Goal: Task Accomplishment & Management: Complete application form

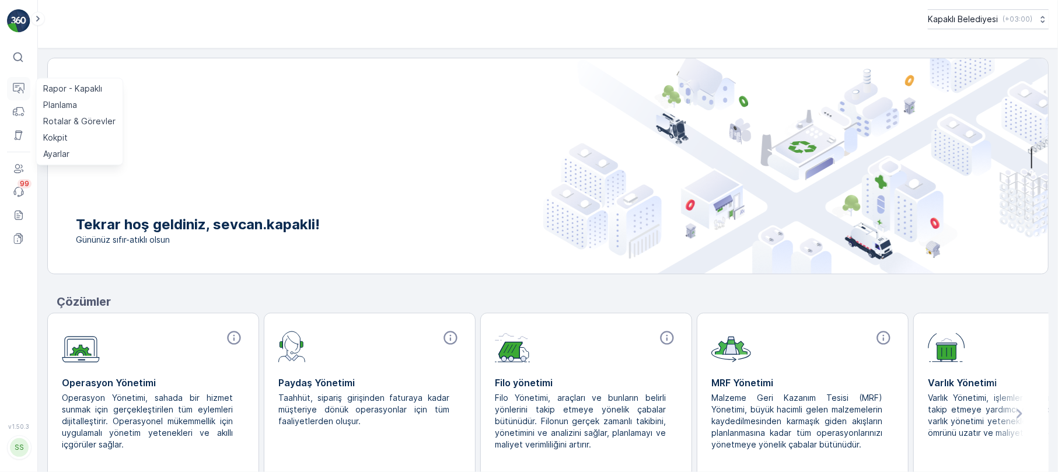
click at [27, 89] on button "Operasyonlar" at bounding box center [18, 88] width 23 height 23
click at [104, 117] on p "Rotalar & Görevler" at bounding box center [79, 122] width 72 height 12
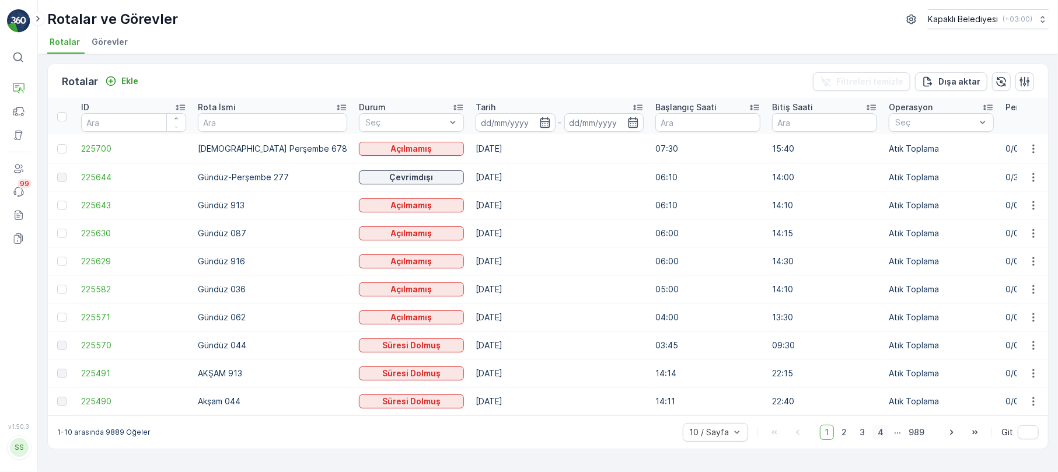
click at [883, 439] on span "4" at bounding box center [881, 432] width 16 height 15
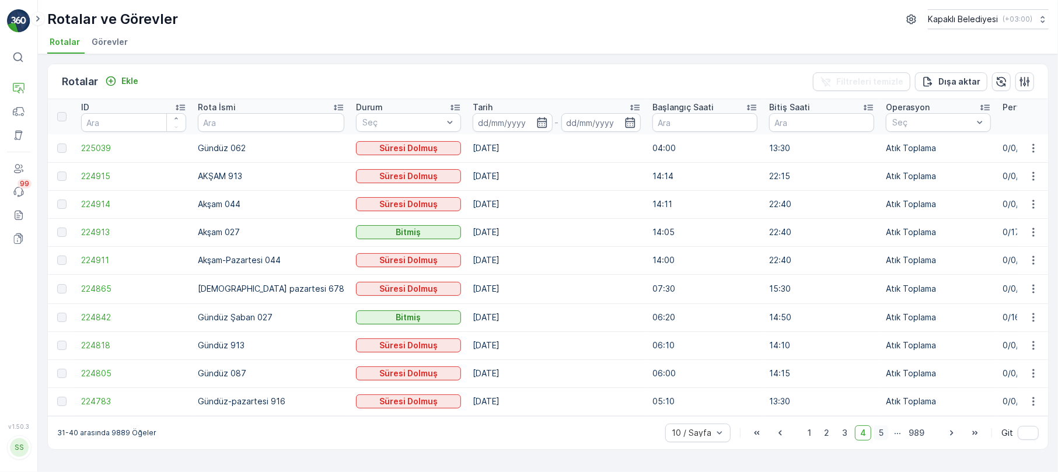
click at [887, 434] on span "5" at bounding box center [881, 432] width 15 height 15
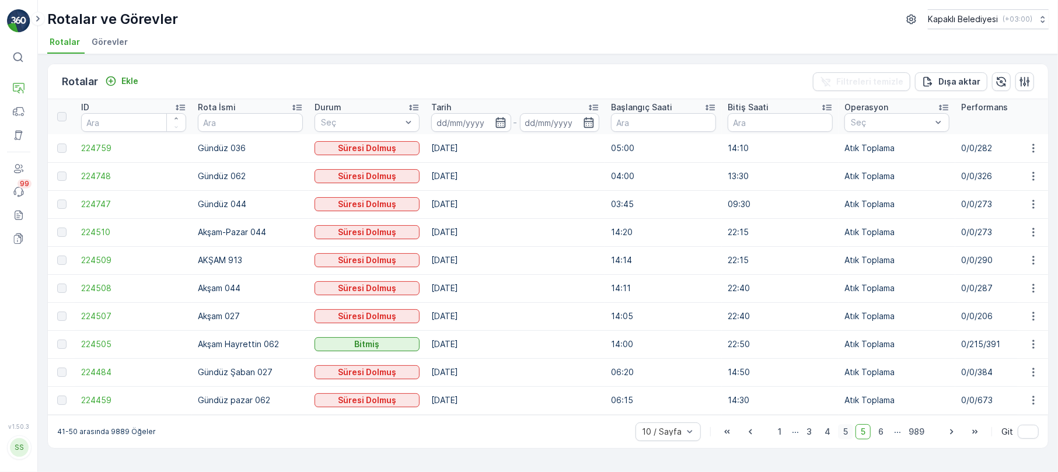
click at [887, 434] on span "6" at bounding box center [881, 431] width 16 height 15
click at [887, 434] on span "7" at bounding box center [881, 431] width 16 height 15
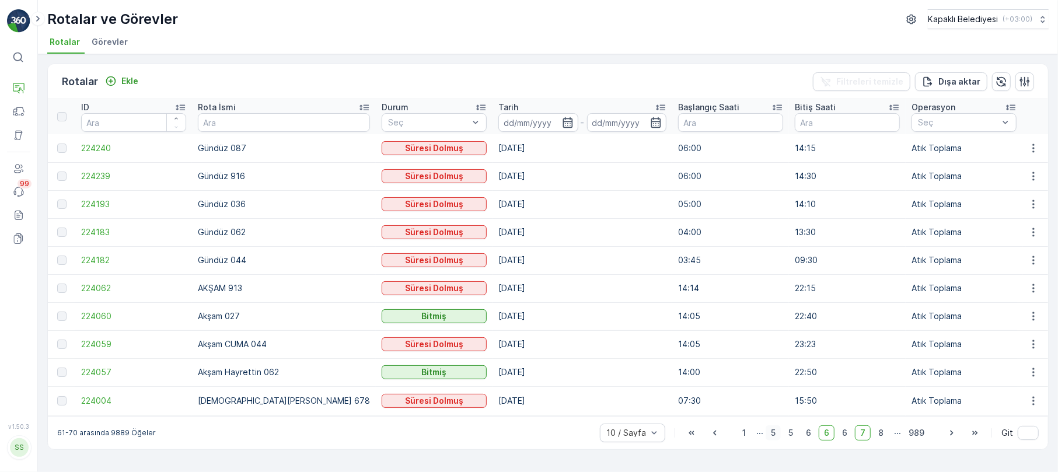
click at [887, 434] on span "8" at bounding box center [881, 432] width 16 height 15
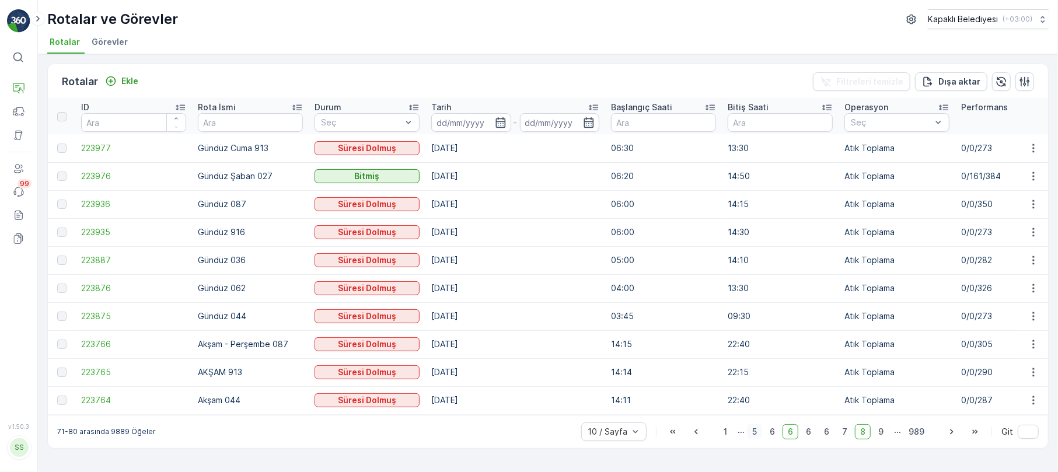
click at [887, 434] on span "9" at bounding box center [881, 431] width 16 height 15
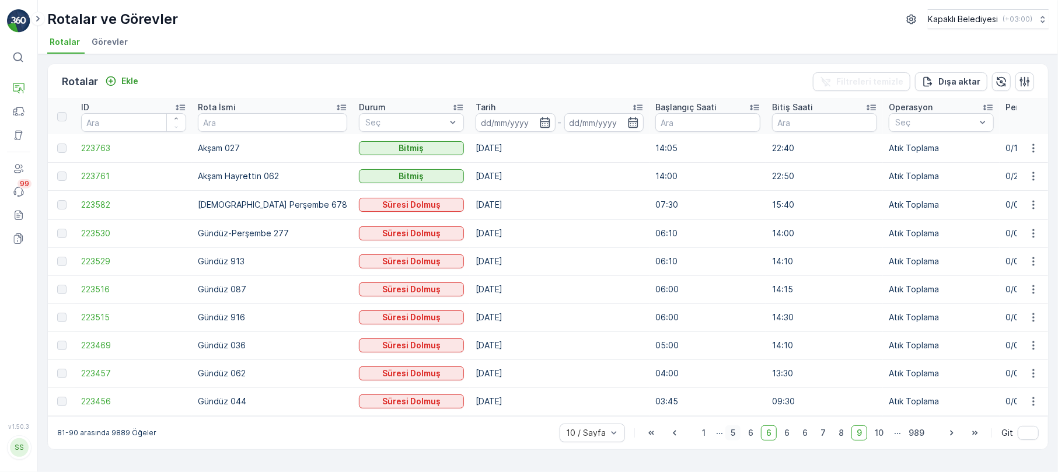
click at [887, 434] on span "10" at bounding box center [879, 432] width 19 height 15
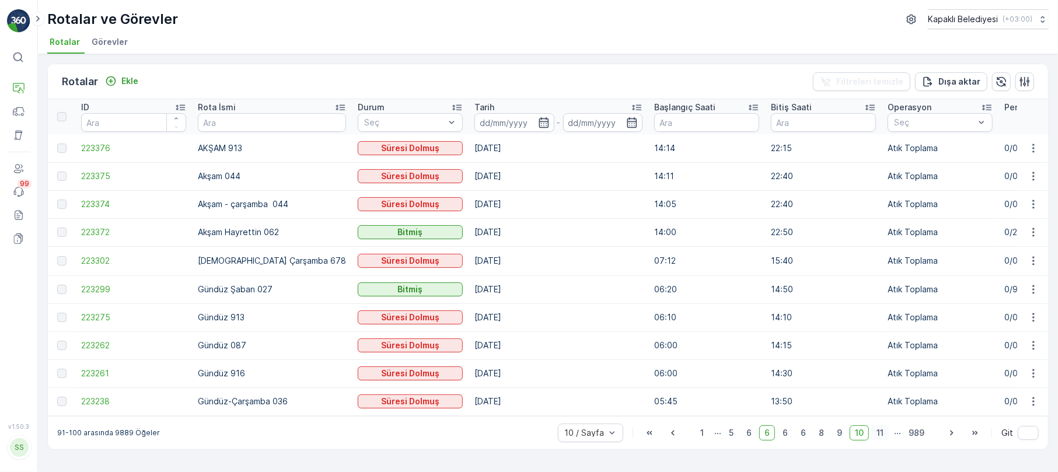
click at [885, 441] on span "11" at bounding box center [880, 432] width 18 height 15
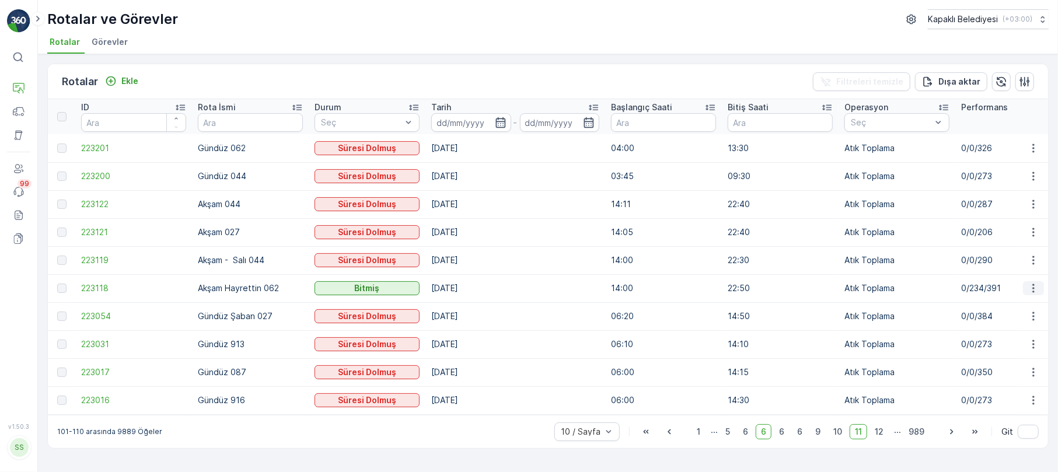
click at [1037, 288] on icon "button" at bounding box center [1034, 288] width 12 height 12
click at [1025, 322] on span "Rota Takibini Görüntüle" at bounding box center [1006, 322] width 92 height 12
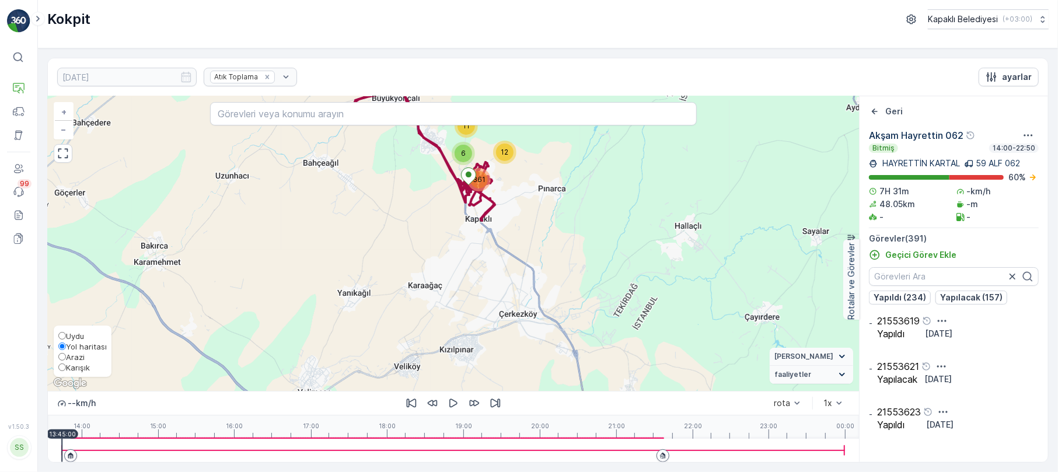
click at [71, 367] on span "Karışık" at bounding box center [78, 367] width 24 height 9
click at [66, 367] on input "Karışık" at bounding box center [62, 368] width 8 height 8
radio input "true"
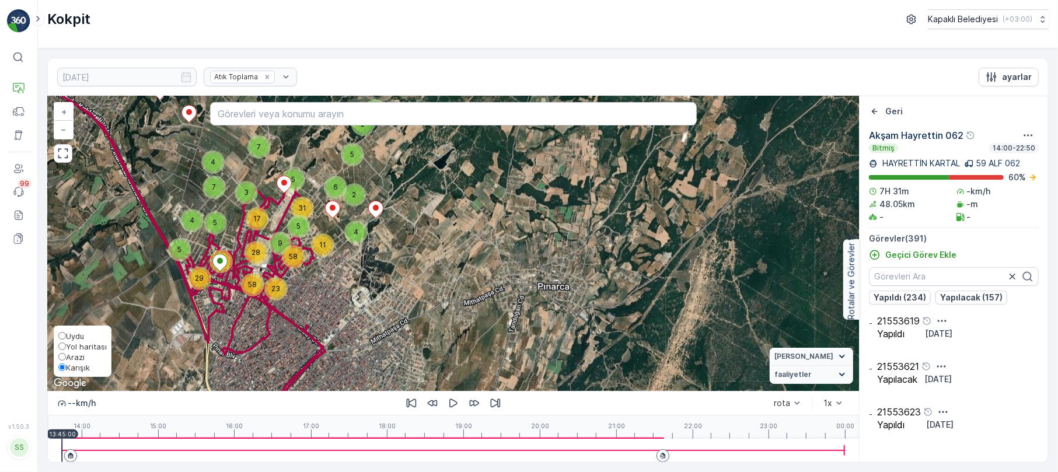
click at [75, 369] on span "Karışık" at bounding box center [78, 367] width 24 height 9
click at [66, 369] on input "Karışık" at bounding box center [62, 368] width 8 height 8
click at [75, 369] on span "Karışık" at bounding box center [78, 367] width 24 height 9
click at [66, 369] on input "Karışık" at bounding box center [62, 368] width 8 height 8
click at [60, 163] on button "button" at bounding box center [63, 153] width 19 height 19
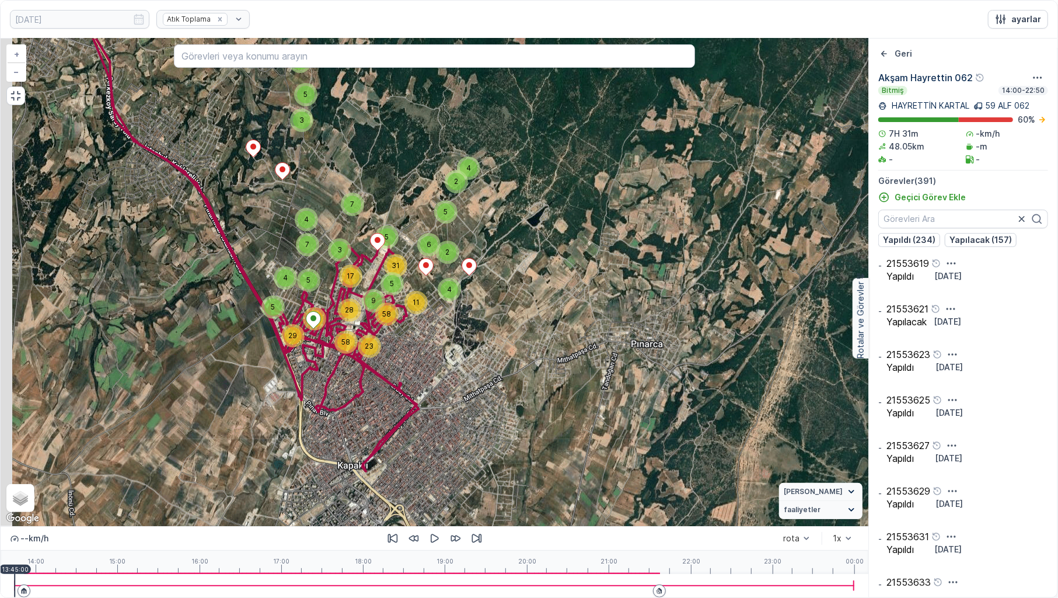
drag, startPoint x: 187, startPoint y: 274, endPoint x: 334, endPoint y: 297, distance: 149.5
click at [327, 294] on div "3 5 3 4 4 2 5 4 7 7 5 3 4 11 5 42 29 5 2 6 31 5 17 28 9 58 23 58 + − Uydu Yol h…" at bounding box center [435, 282] width 868 height 487
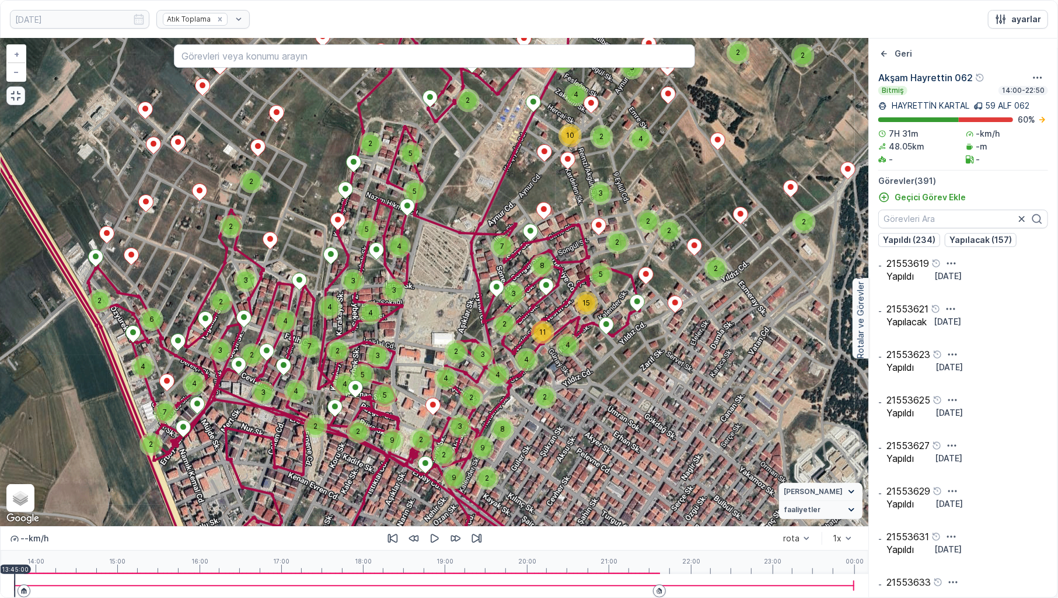
click at [14, 103] on button "button" at bounding box center [15, 95] width 19 height 19
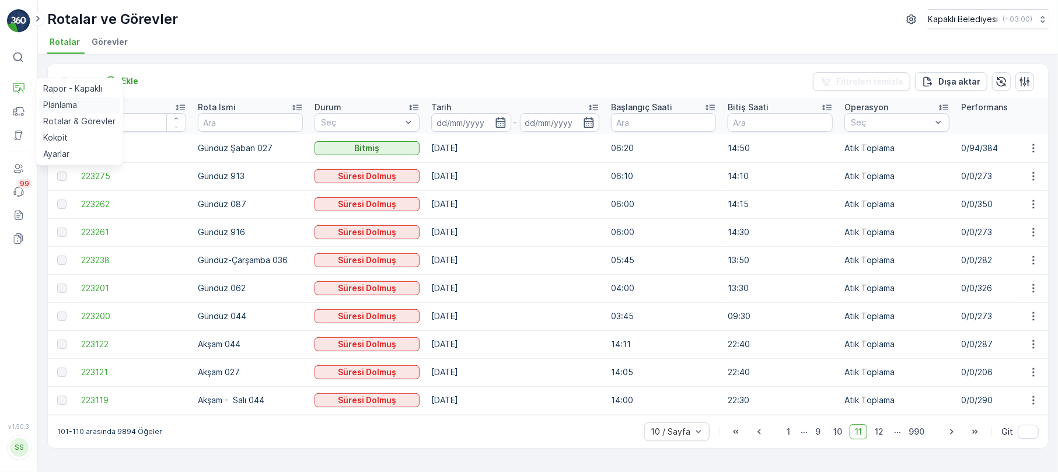
click at [77, 106] on p "Planlama" at bounding box center [60, 105] width 34 height 12
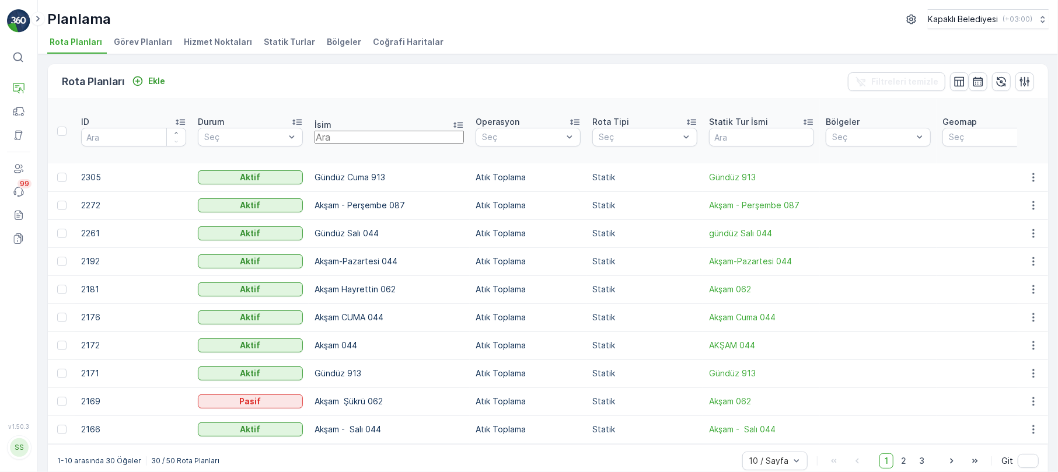
click at [349, 131] on input "text" at bounding box center [389, 137] width 149 height 13
type input "02"
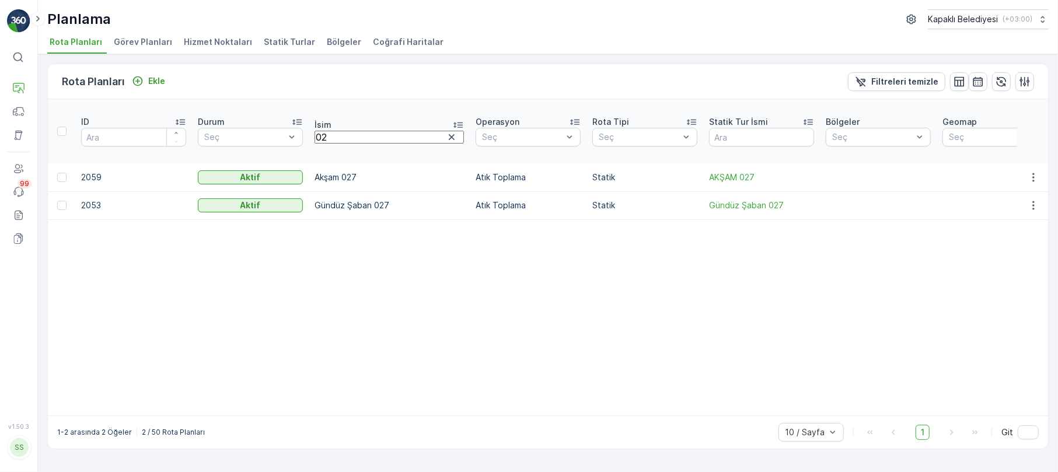
click at [349, 131] on input "02" at bounding box center [389, 137] width 149 height 13
click at [1034, 173] on icon "button" at bounding box center [1033, 177] width 2 height 9
click at [1021, 162] on span "Rota Planını Düzenle" at bounding box center [1012, 166] width 80 height 12
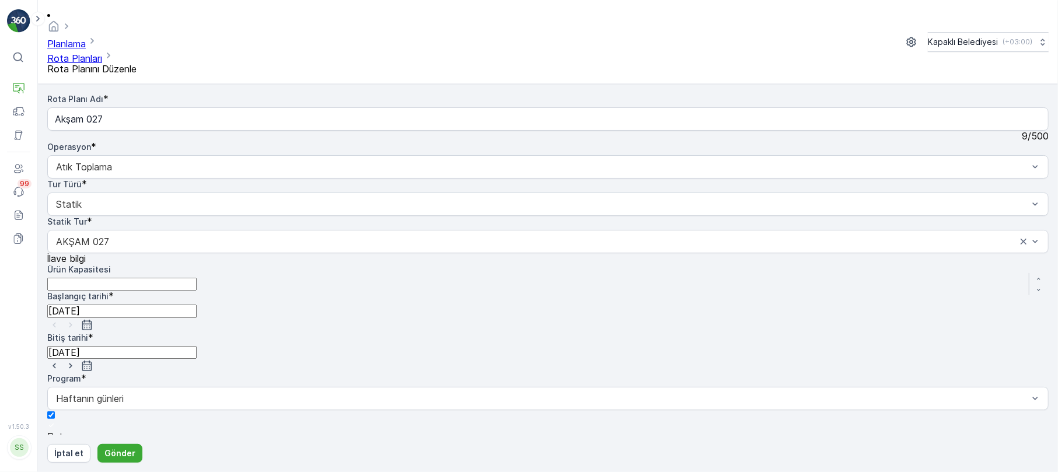
type input "13:40"
click at [117, 449] on p "Gönder" at bounding box center [119, 454] width 31 height 12
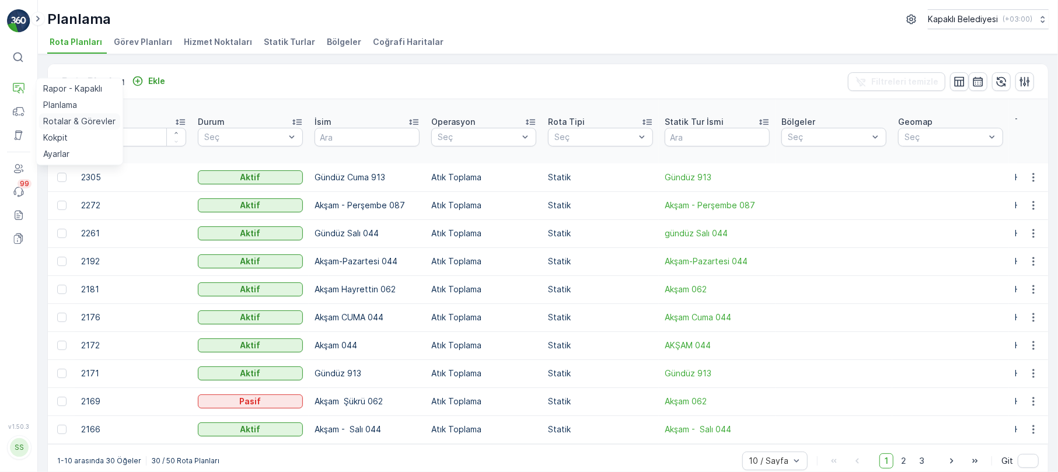
click at [83, 117] on p "Rotalar & Görevler" at bounding box center [79, 122] width 72 height 12
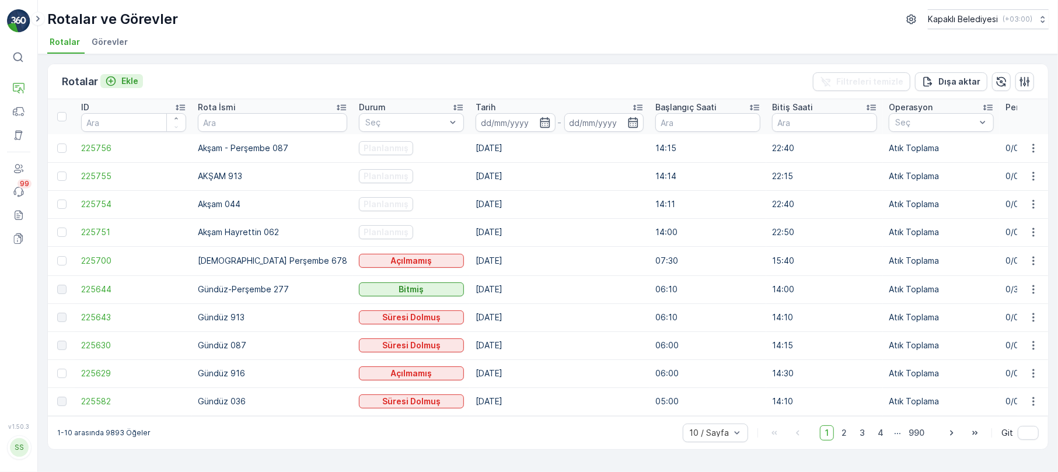
click at [137, 79] on p "Ekle" at bounding box center [129, 81] width 17 height 12
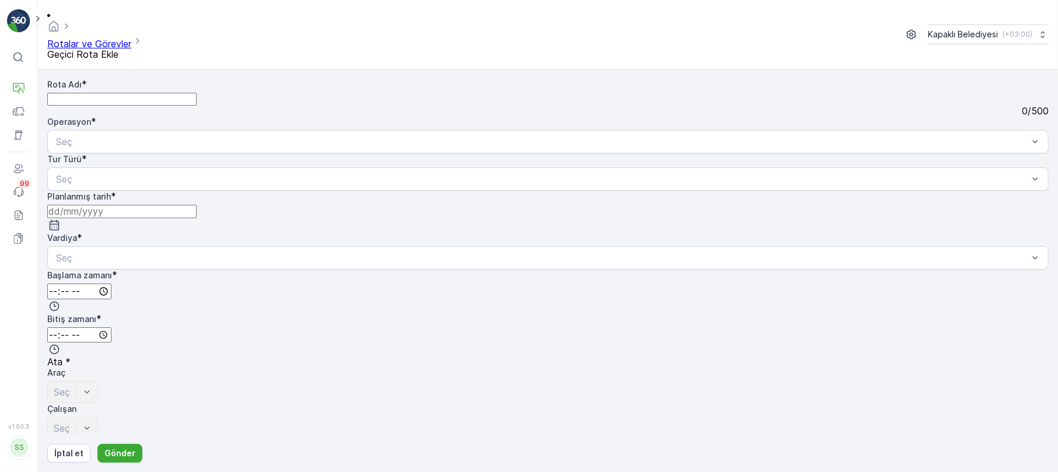
click at [113, 93] on Adı "Rota Adı" at bounding box center [121, 99] width 149 height 13
click at [85, 93] on Adı "s" at bounding box center [121, 99] width 149 height 13
click at [68, 93] on Adı "s" at bounding box center [121, 99] width 149 height 13
click at [72, 93] on Adı "s" at bounding box center [121, 99] width 149 height 13
click at [153, 93] on Adı "s" at bounding box center [121, 99] width 149 height 13
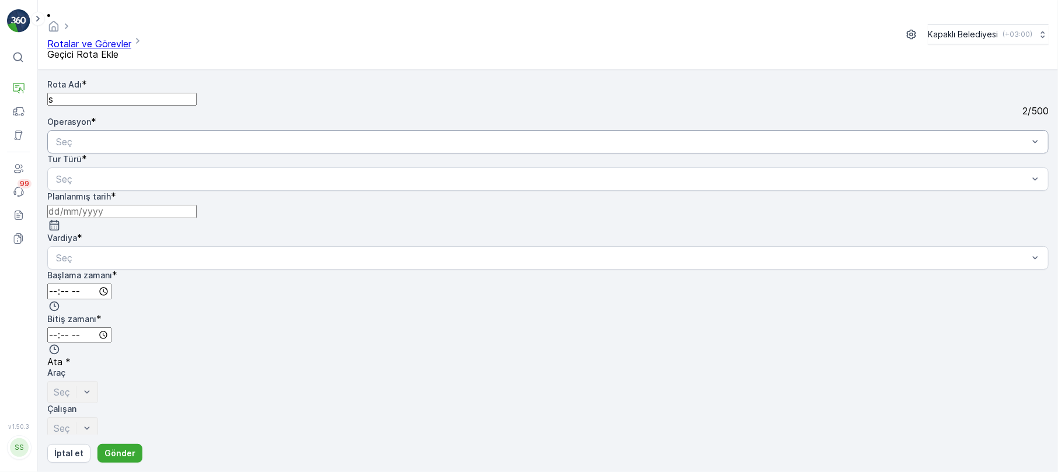
click at [78, 93] on Adı "s" at bounding box center [121, 99] width 149 height 13
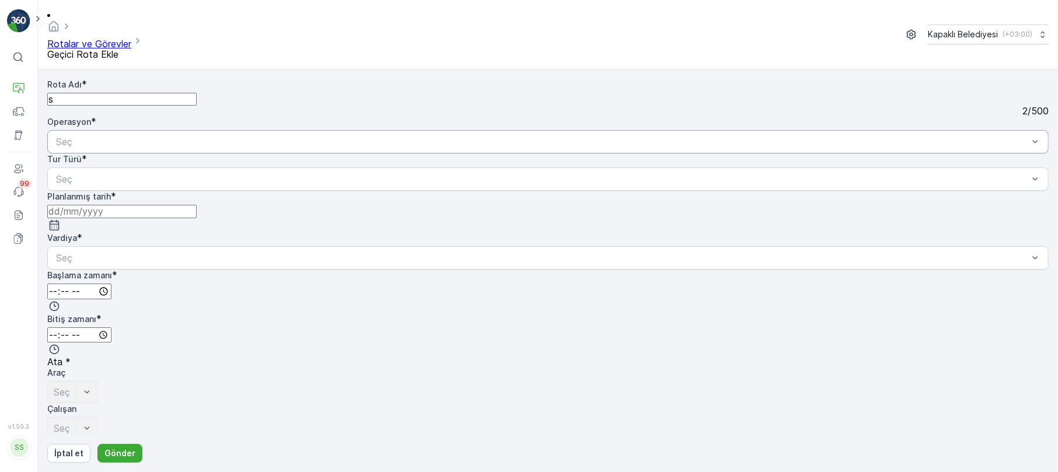
click at [78, 93] on Adı "s" at bounding box center [121, 99] width 149 height 13
type Adı "s"
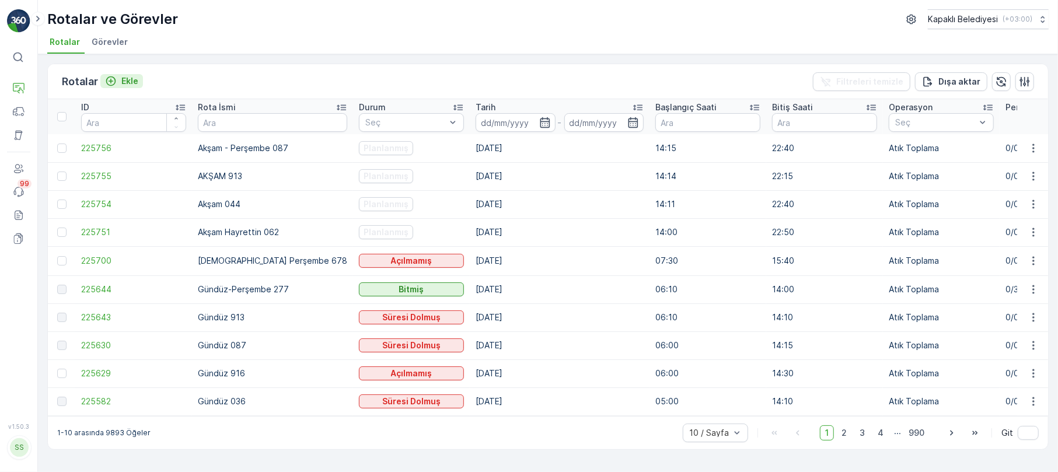
click at [126, 77] on p "Ekle" at bounding box center [129, 81] width 17 height 12
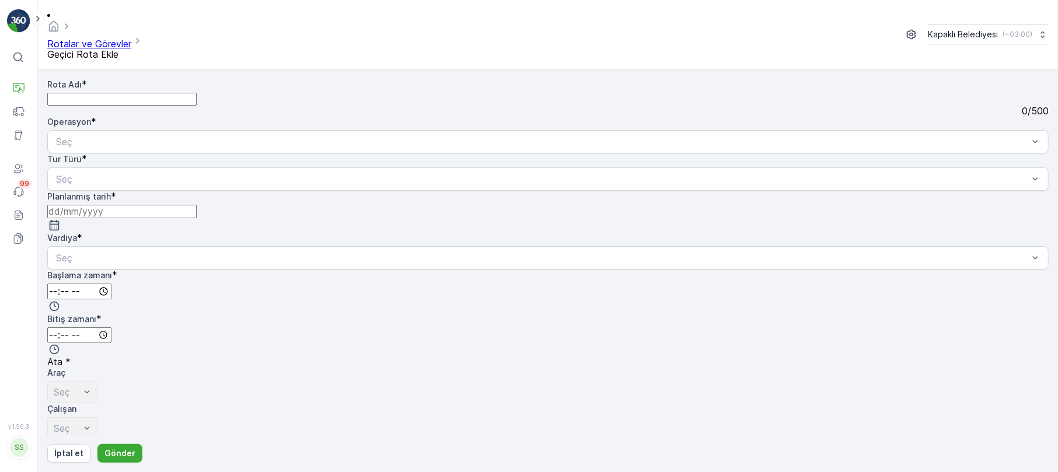
click at [82, 93] on Adı "Rota Adı" at bounding box center [121, 99] width 149 height 13
type Adı "[PERSON_NAME] Geçici"
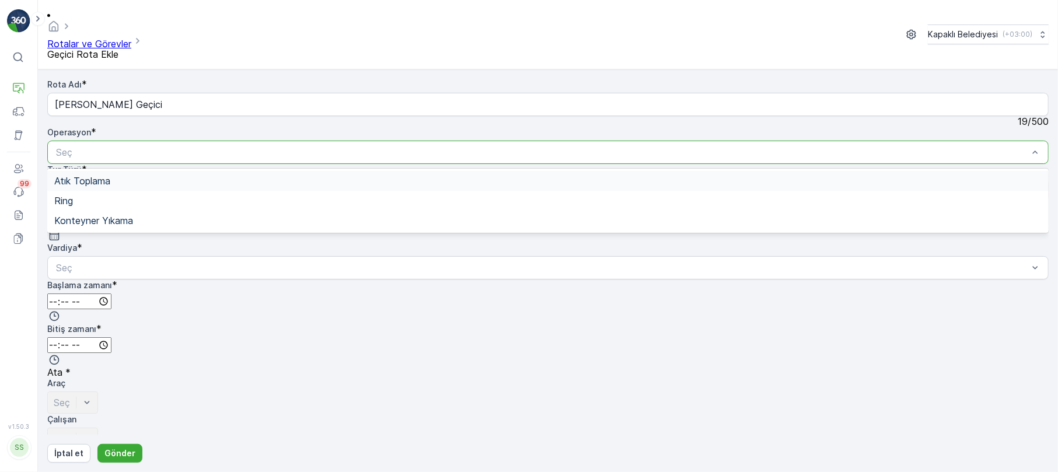
click at [110, 176] on span "Atık Toplama" at bounding box center [82, 181] width 56 height 11
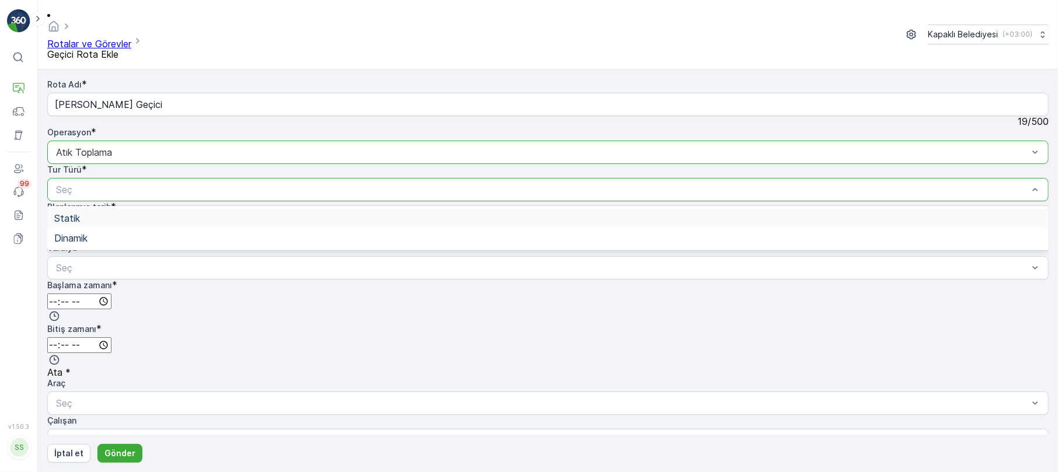
click at [80, 213] on span "Statik" at bounding box center [67, 218] width 26 height 11
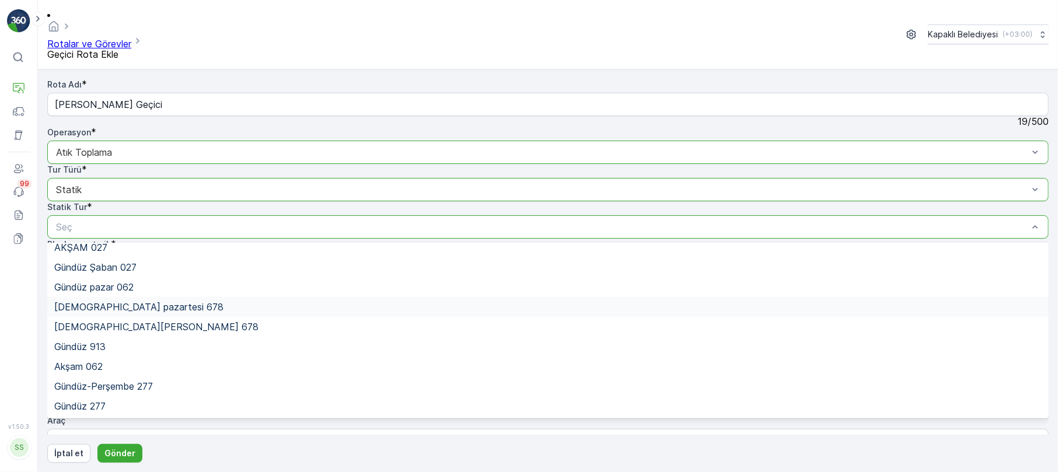
scroll to position [434, 0]
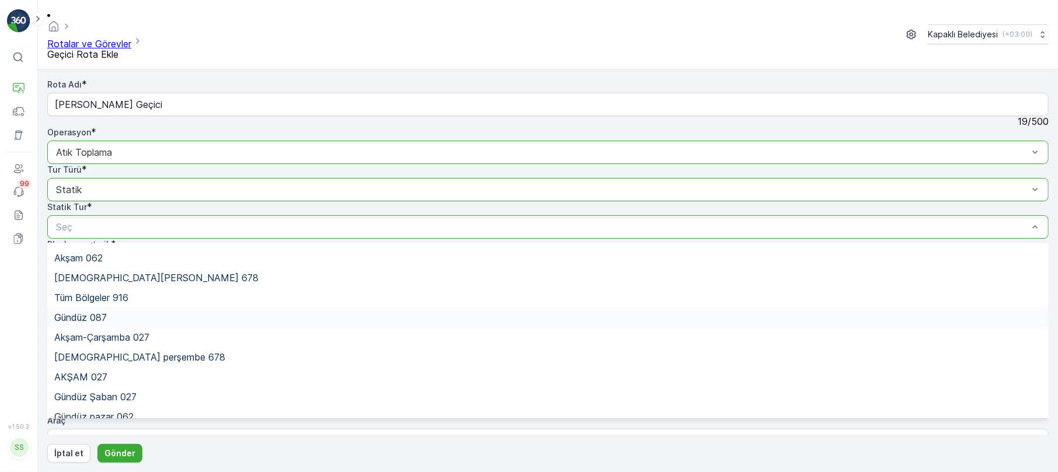
type input "a"
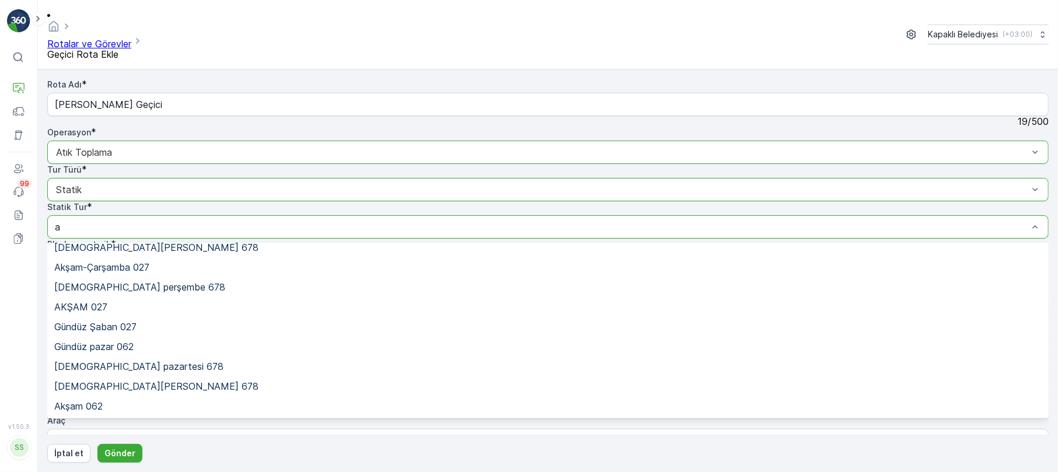
scroll to position [355, 0]
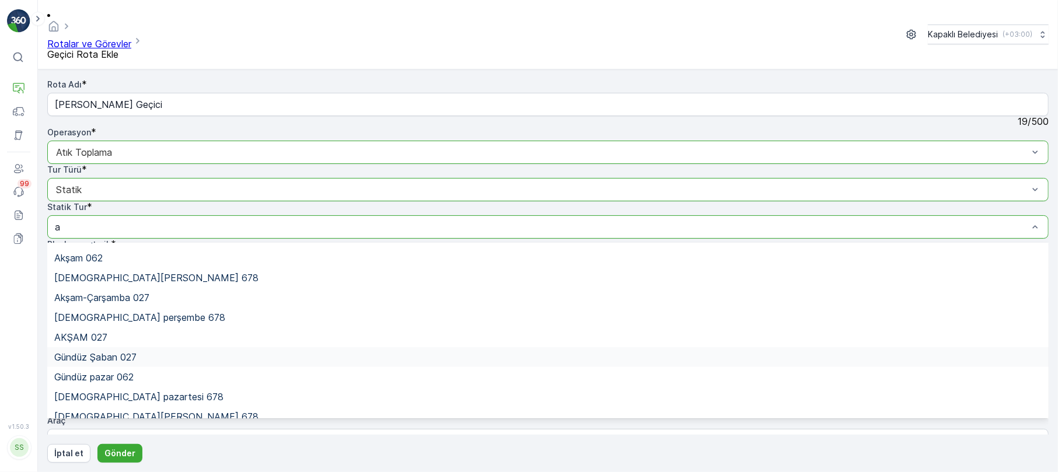
click at [137, 352] on span "Gündüz Şaban 027" at bounding box center [95, 357] width 82 height 11
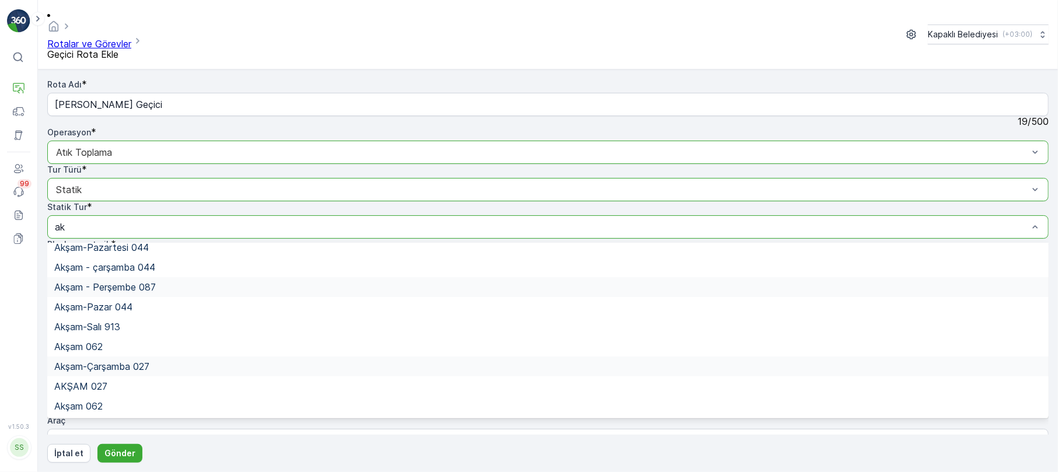
scroll to position [107, 0]
type input "akşam"
click at [107, 381] on span "AKŞAM 027" at bounding box center [80, 386] width 53 height 11
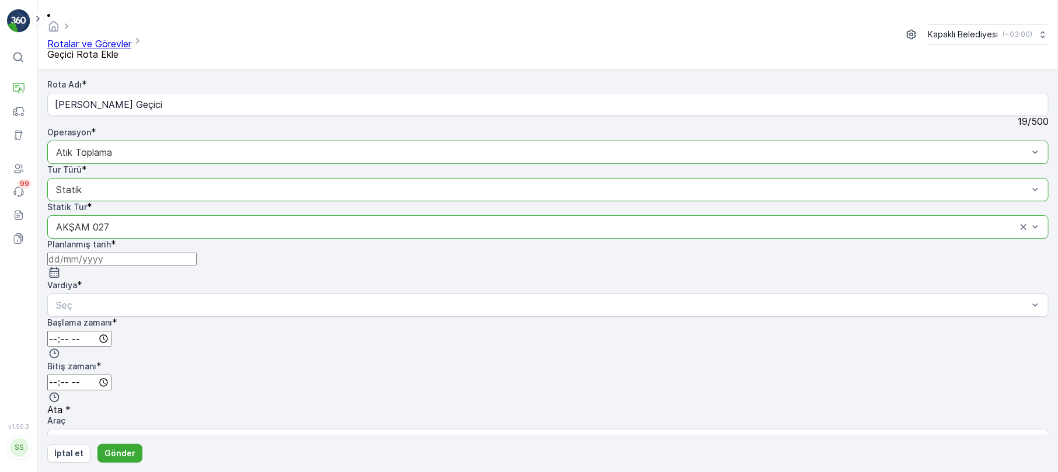
click at [111, 331] on input "time" at bounding box center [79, 339] width 64 height 16
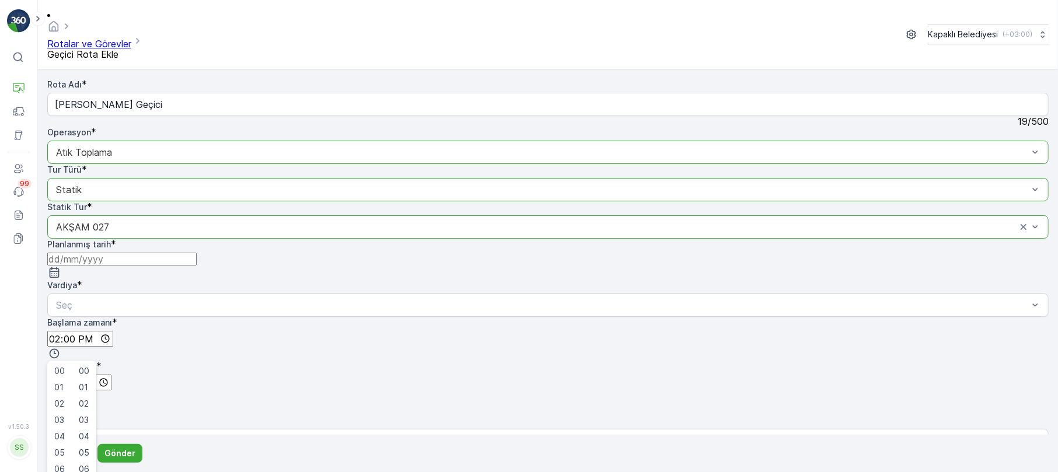
type input "14:35"
click at [111, 375] on input "time" at bounding box center [79, 383] width 64 height 16
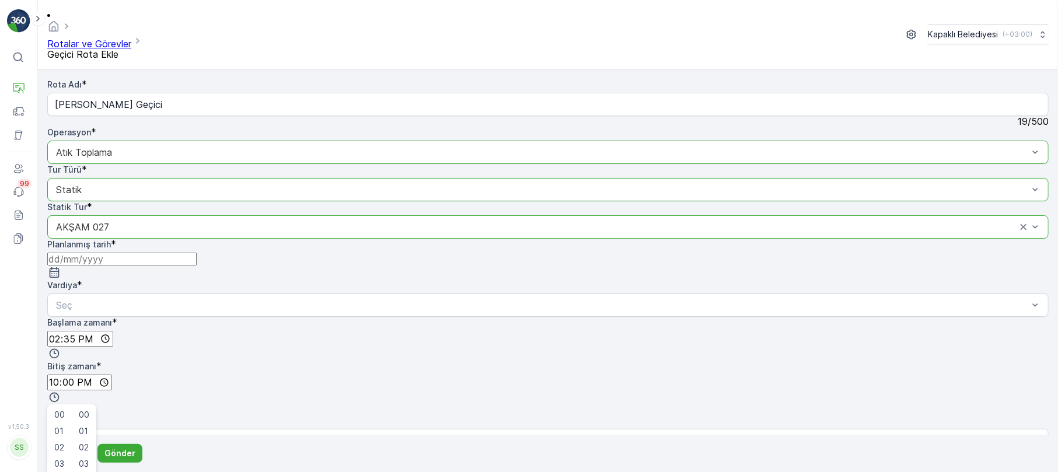
type input "22:30"
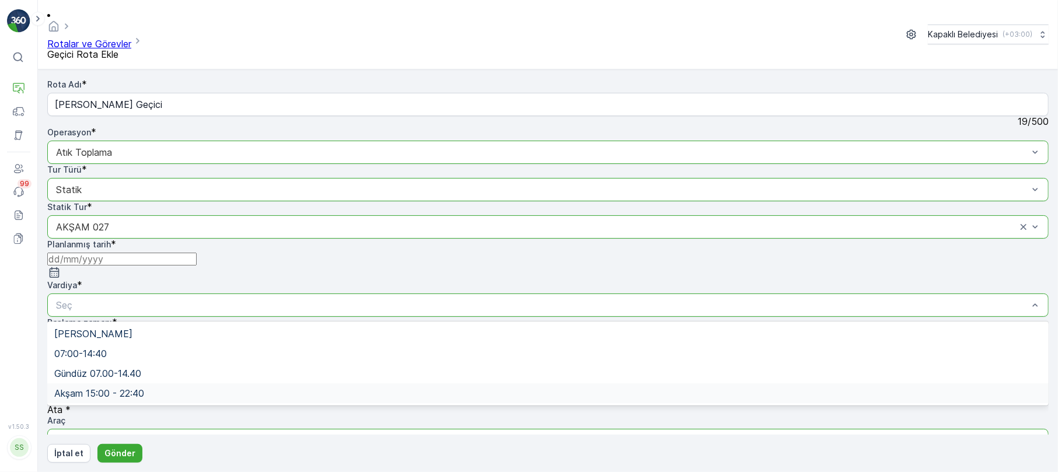
click at [144, 388] on span "Akşam 15:00 - 22:40" at bounding box center [99, 393] width 90 height 11
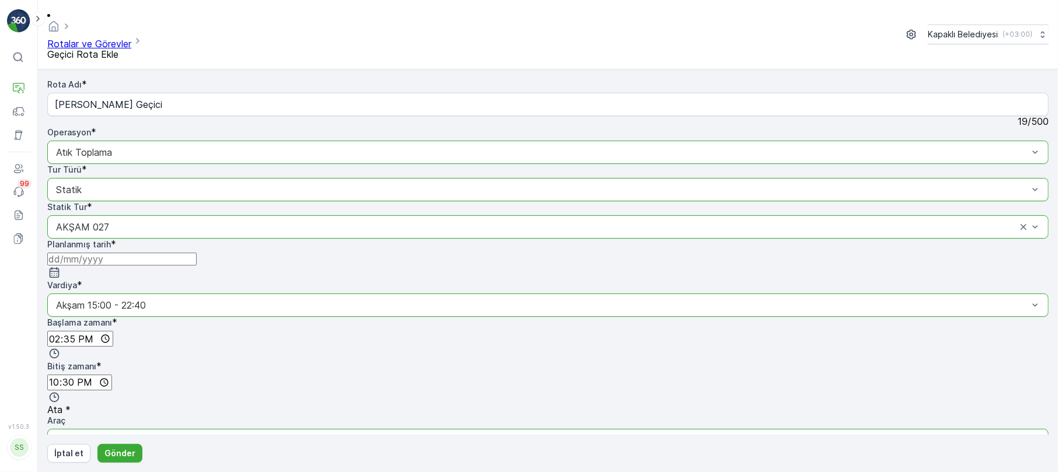
click at [197, 253] on input at bounding box center [121, 259] width 149 height 13
click at [650, 274] on div "18" at bounding box center [653, 279] width 11 height 11
type input "[DATE]"
click at [773, 435] on div at bounding box center [542, 440] width 975 height 11
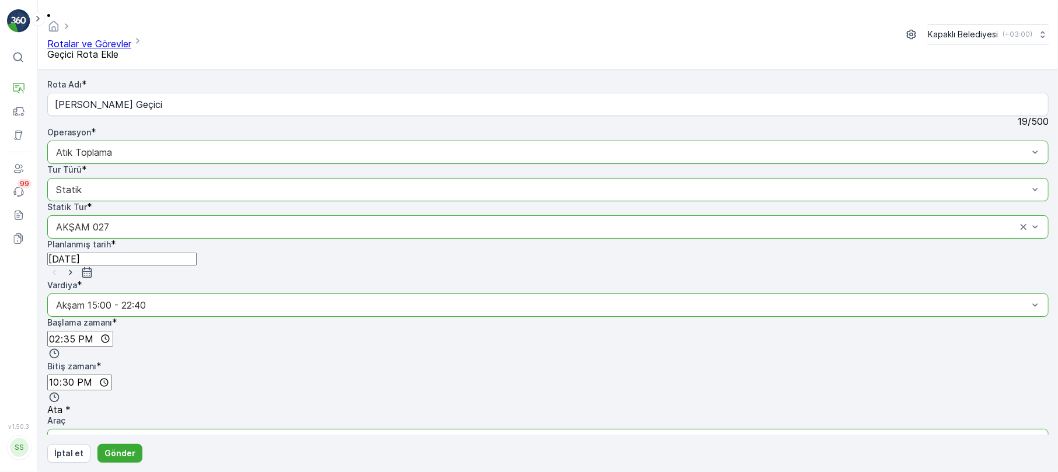
click at [911, 472] on div at bounding box center [542, 478] width 975 height 11
click at [110, 449] on p "Gönder" at bounding box center [119, 454] width 31 height 12
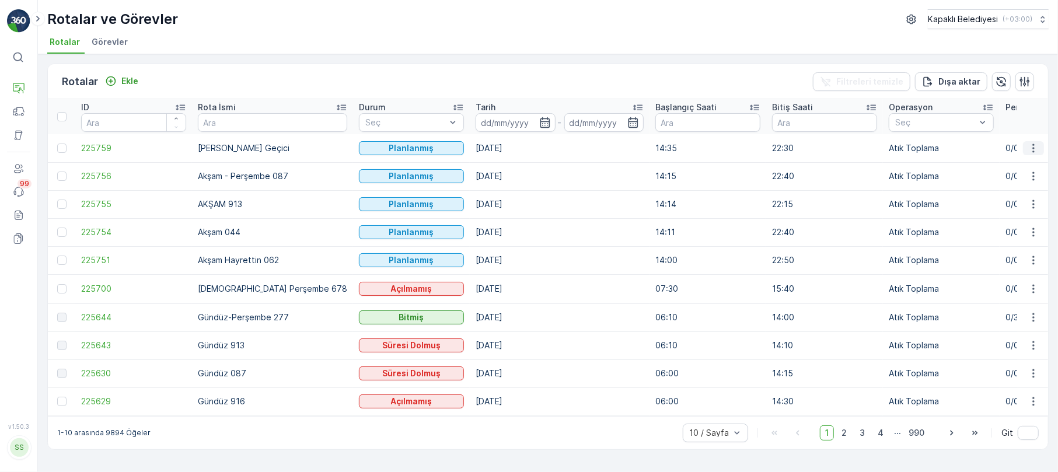
click at [1038, 143] on icon "button" at bounding box center [1034, 148] width 12 height 12
click at [1032, 179] on span "Rota Takibini Görüntüle" at bounding box center [1006, 182] width 92 height 12
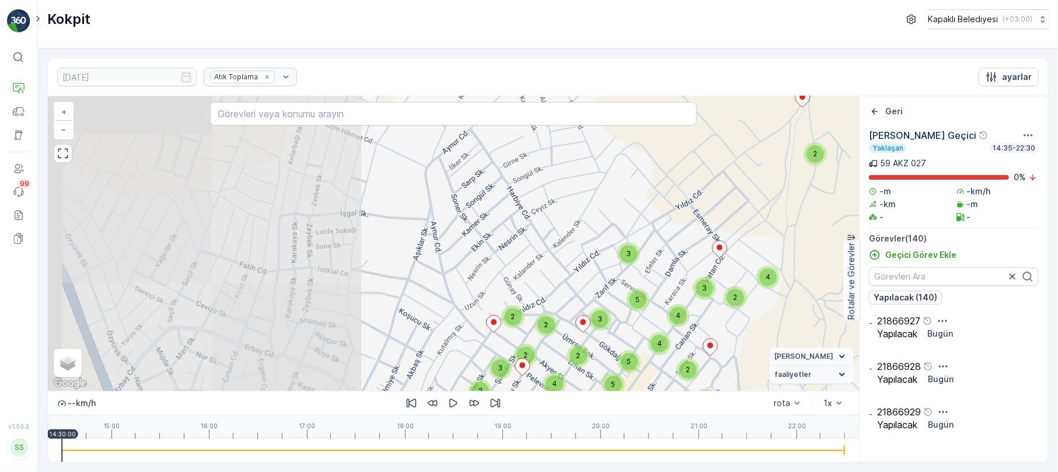
drag, startPoint x: 369, startPoint y: 202, endPoint x: 748, endPoint y: 197, distance: 378.2
click at [748, 197] on div "2 2 2 3 4 2 4 3 3 3 2 4 3 2 2 3 5 4 4 5 5 2 3 3 3 2 2 2 2 2 4 4 5 2 3 3 2 2 3 3…" at bounding box center [453, 243] width 811 height 295
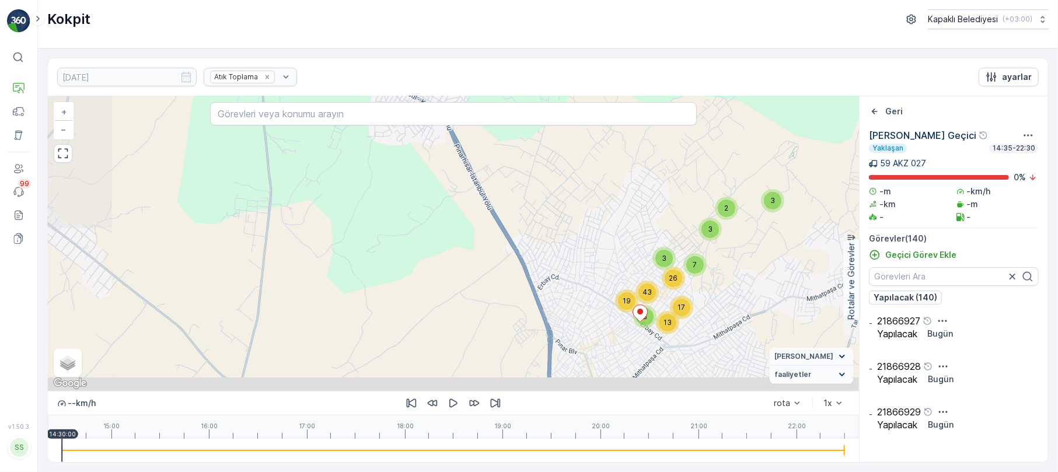
drag, startPoint x: 669, startPoint y: 289, endPoint x: 675, endPoint y: 237, distance: 52.8
click at [675, 267] on div "26" at bounding box center [673, 278] width 23 height 23
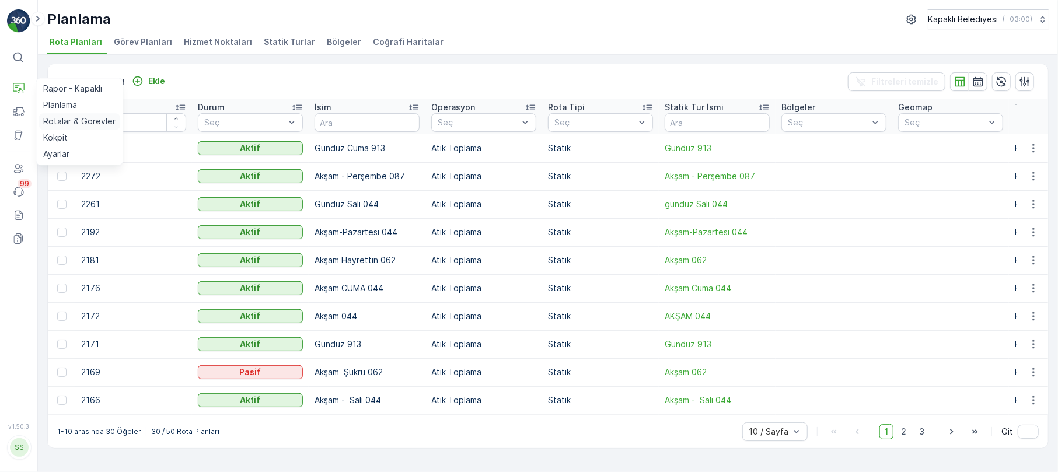
click at [82, 119] on p "Rotalar & Görevler" at bounding box center [79, 122] width 72 height 12
